Goal: Information Seeking & Learning: Learn about a topic

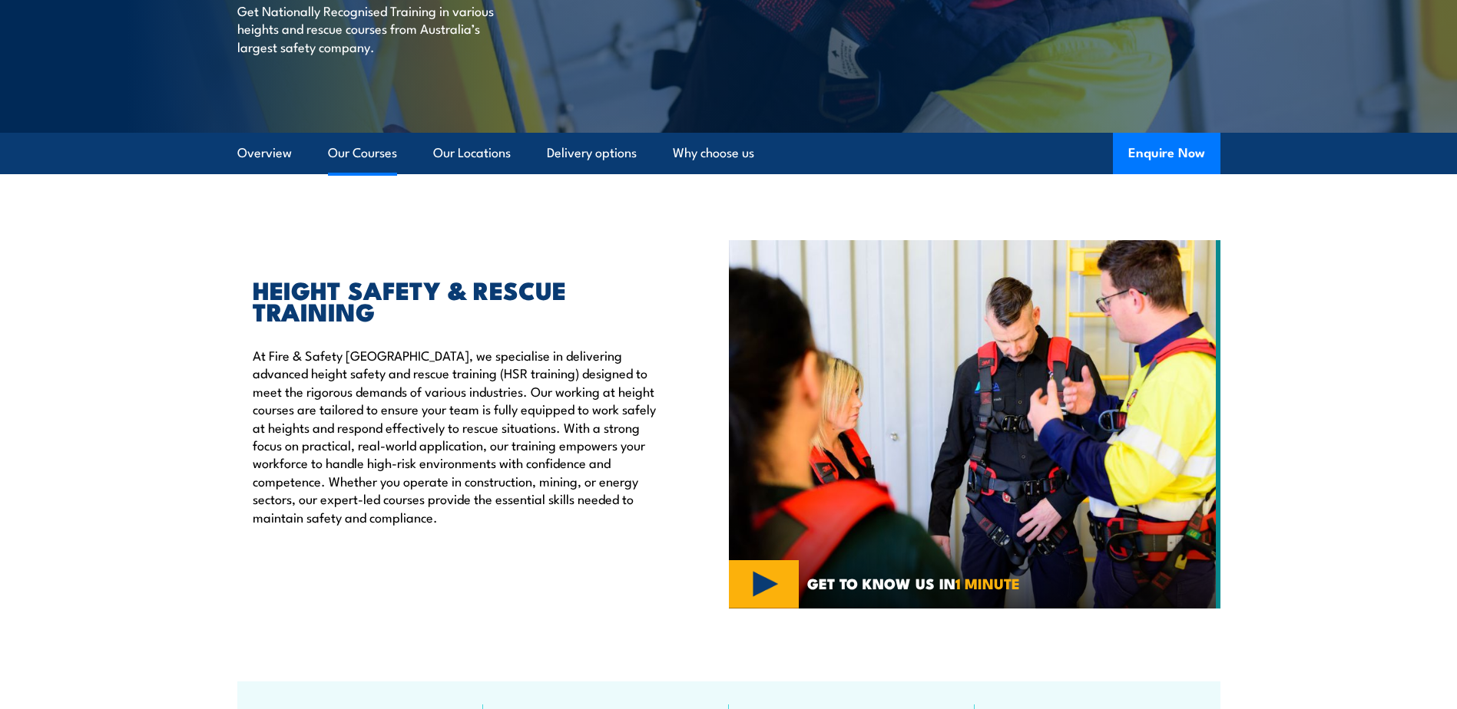
click at [385, 157] on link "Our Courses" at bounding box center [362, 153] width 69 height 41
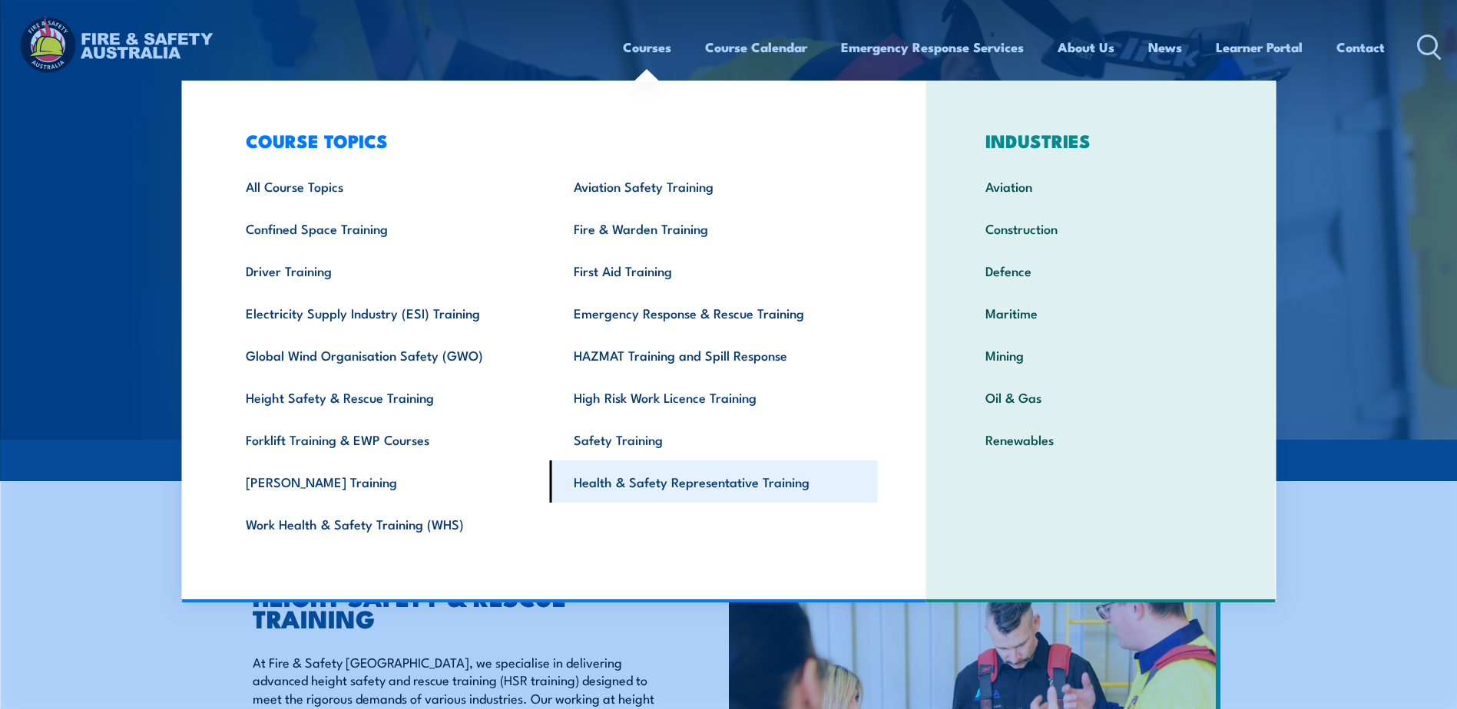
click at [650, 482] on link "Health & Safety Representative Training" at bounding box center [714, 482] width 328 height 42
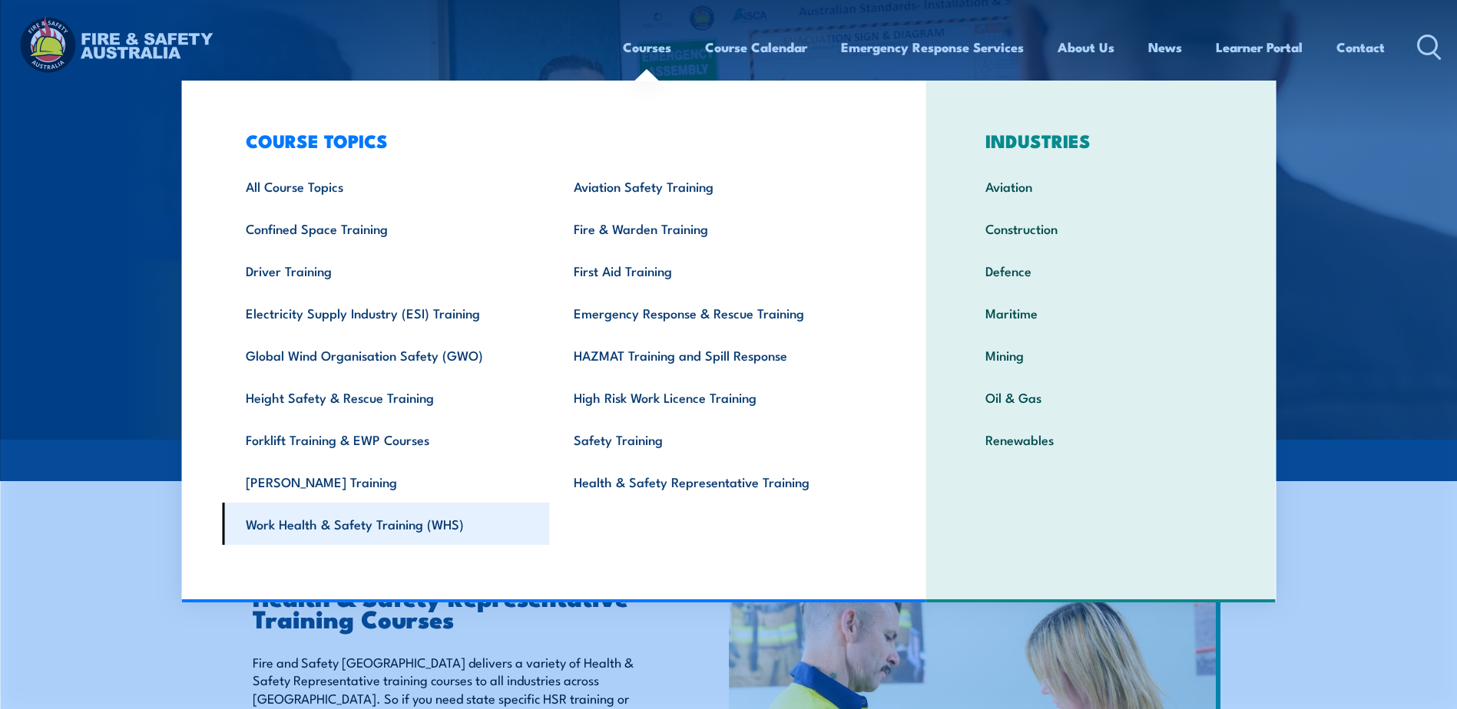
click at [396, 523] on link "Work Health & Safety Training (WHS)" at bounding box center [386, 524] width 328 height 42
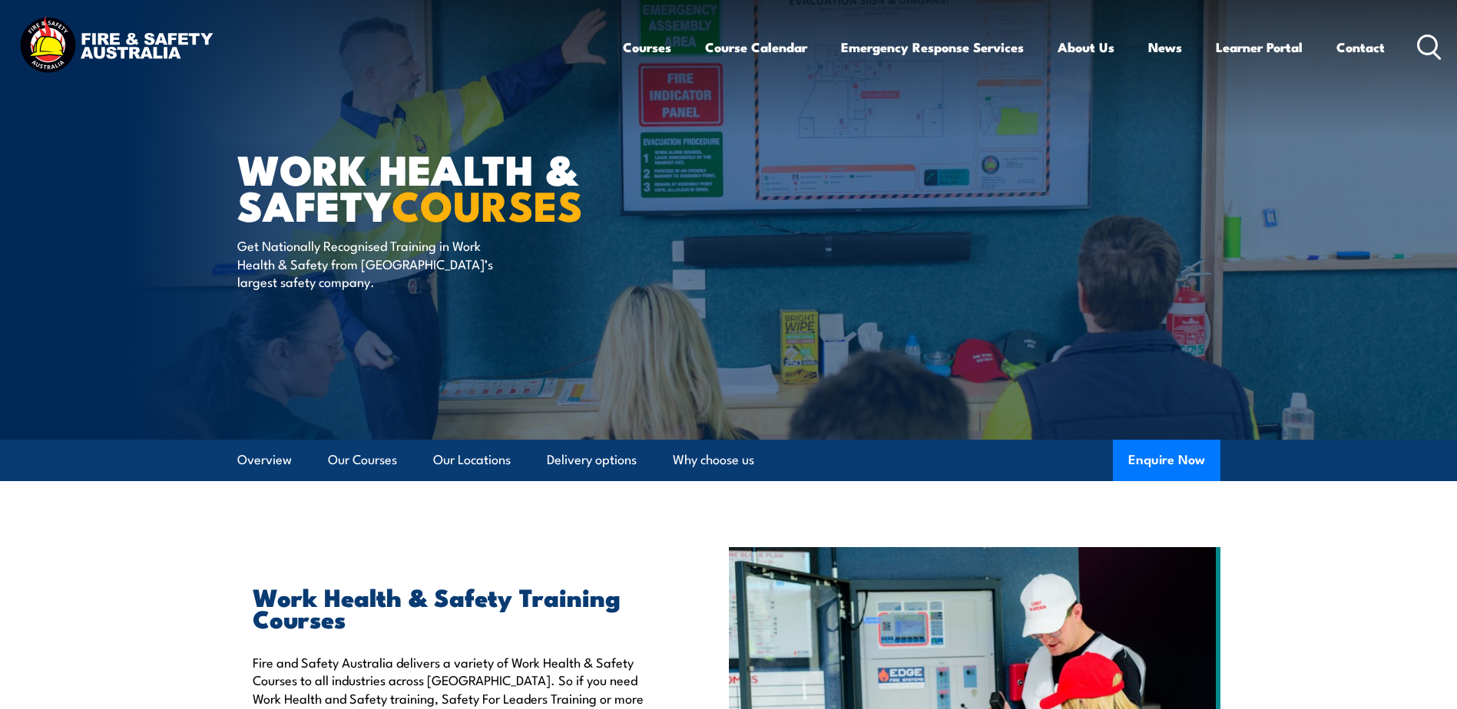
click at [1426, 47] on icon at bounding box center [1429, 47] width 25 height 25
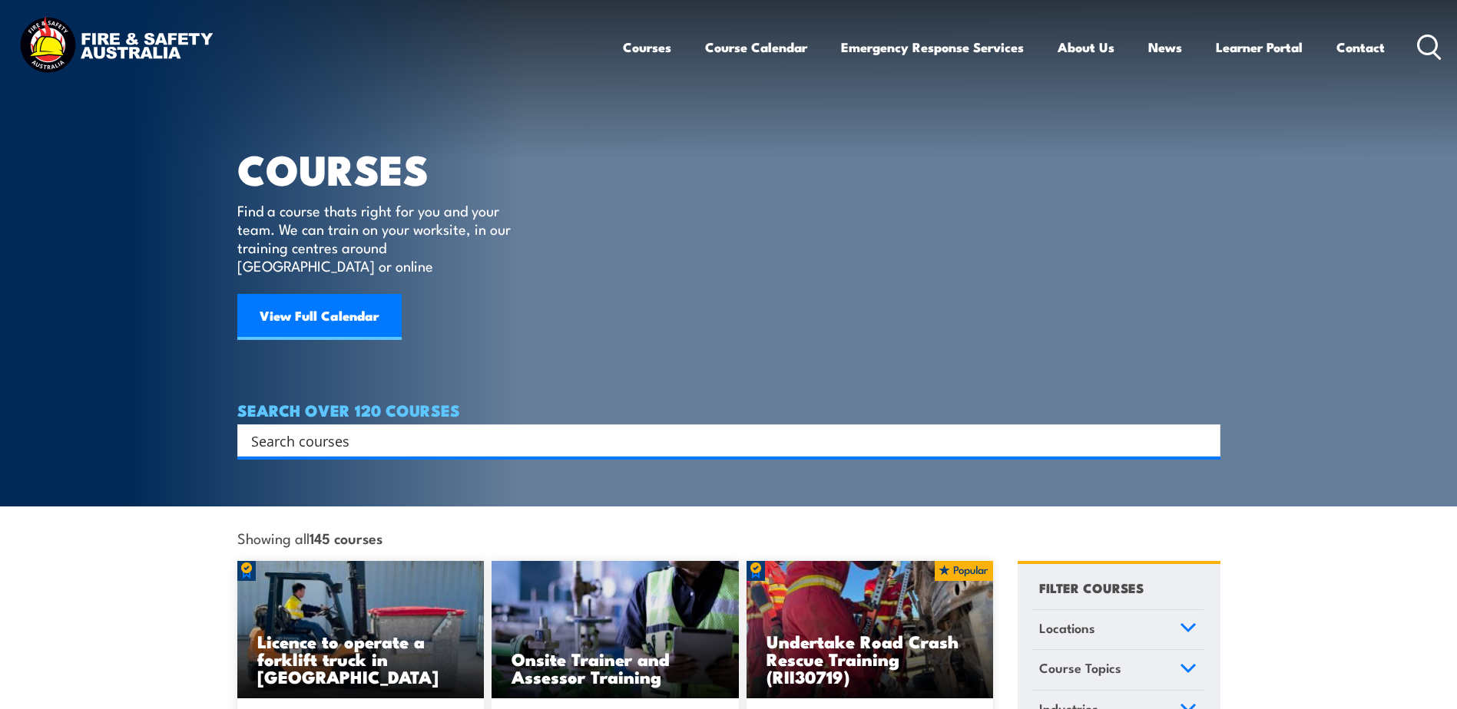
click at [405, 429] on input "Search input" at bounding box center [718, 440] width 935 height 23
type input "return to work"
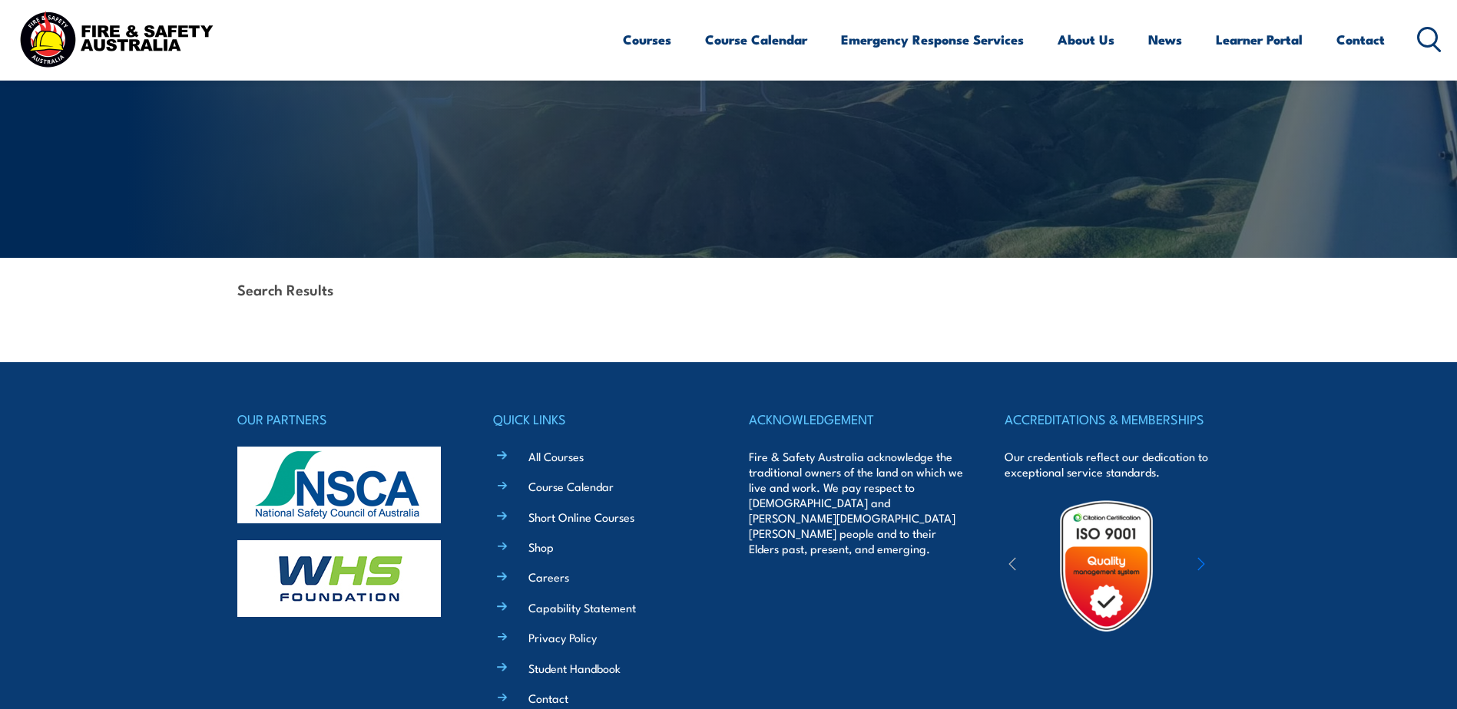
scroll to position [48, 0]
